Goal: Information Seeking & Learning: Learn about a topic

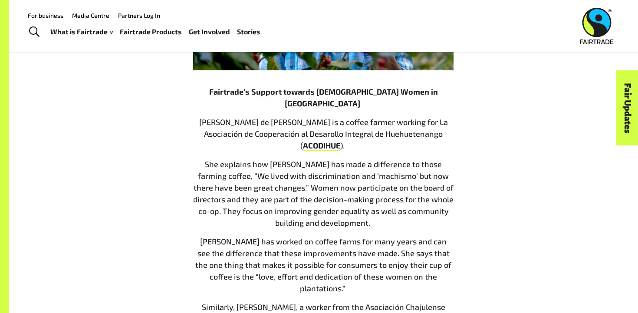
scroll to position [943, 0]
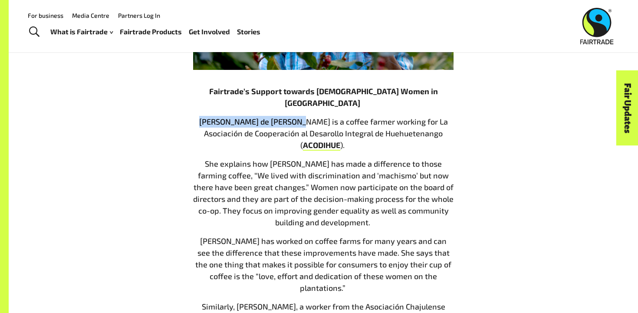
drag, startPoint x: 187, startPoint y: 88, endPoint x: 284, endPoint y: 91, distance: 97.7
copy span "[PERSON_NAME] de [PERSON_NAME]"
click at [284, 117] on span "[PERSON_NAME] de [PERSON_NAME] is a coffee farmer working for La Asociación de …" at bounding box center [323, 133] width 249 height 33
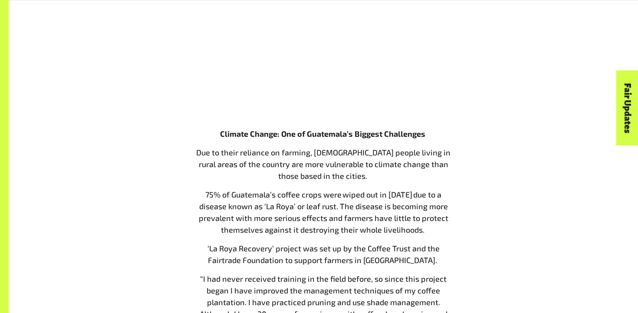
scroll to position [1738, 0]
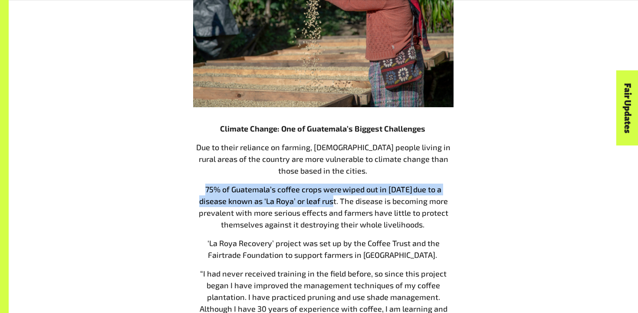
drag, startPoint x: 192, startPoint y: 128, endPoint x: 306, endPoint y: 143, distance: 114.6
copy span "75% of Guatemala’s coffee crops were wiped out in [DATE] due to a disease known…"
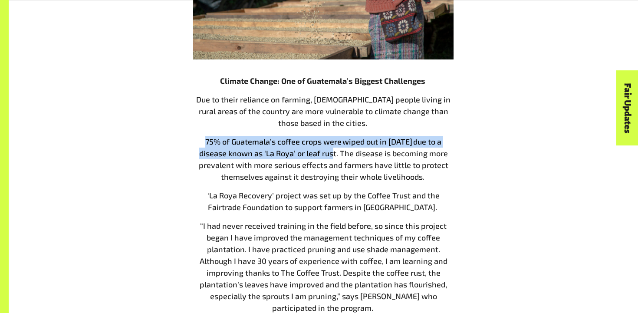
scroll to position [1787, 0]
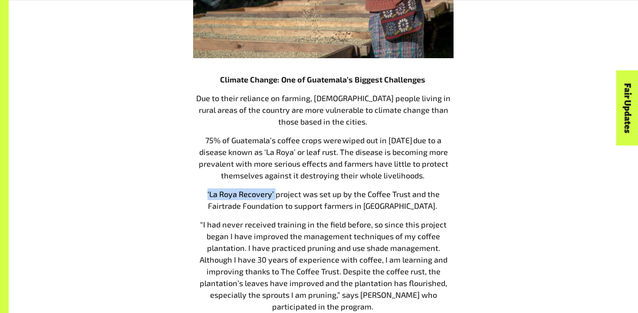
drag, startPoint x: 200, startPoint y: 135, endPoint x: 276, endPoint y: 140, distance: 76.2
click at [276, 188] on p "‘La Roya Recovery’ project was set up by the Coffee Trust and the Fairtrade Fou…" at bounding box center [323, 199] width 260 height 23
copy span "‘La Roya Recovery’"
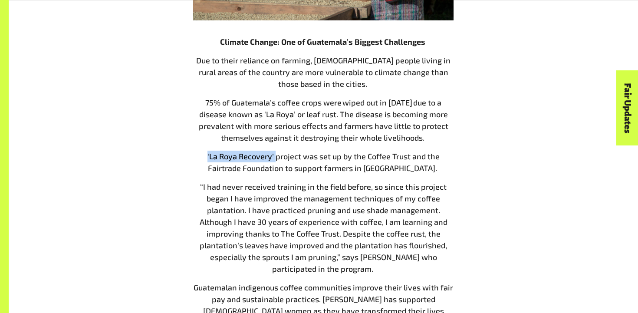
scroll to position [1827, 0]
